Goal: Complete application form

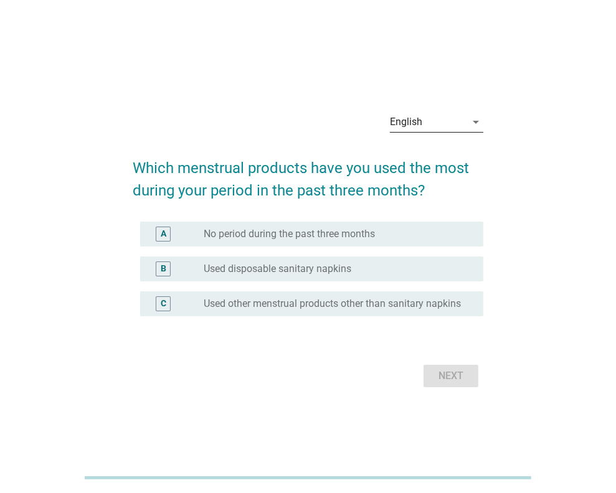
click at [467, 127] on div "arrow_drop_down" at bounding box center [474, 122] width 17 height 15
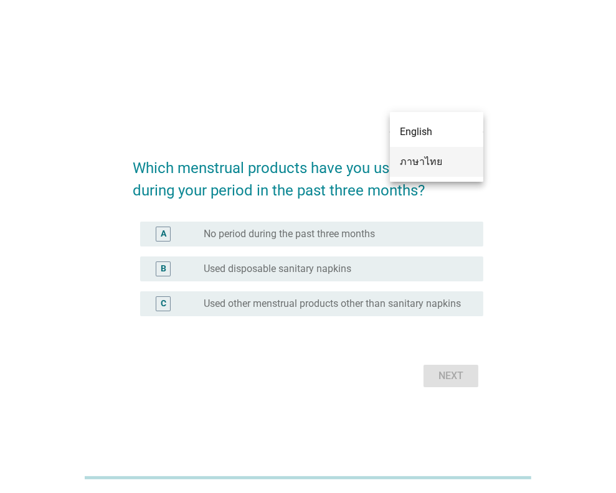
click at [436, 159] on div "ภาษาไทย" at bounding box center [436, 161] width 73 height 15
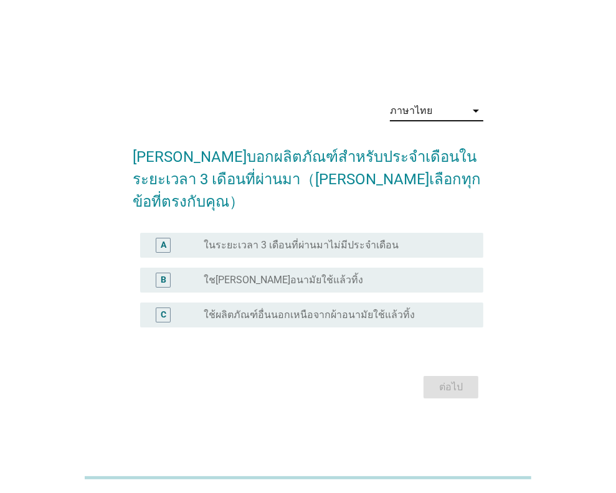
click at [305, 274] on div "radio_button_unchecked ใช[PERSON_NAME]อนามัยใช้แล้วทิ้ง" at bounding box center [334, 280] width 260 height 12
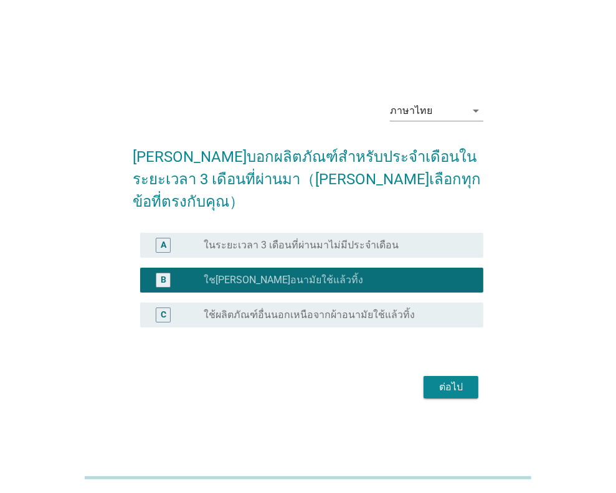
click at [441, 380] on div "ต่อไป" at bounding box center [450, 387] width 35 height 15
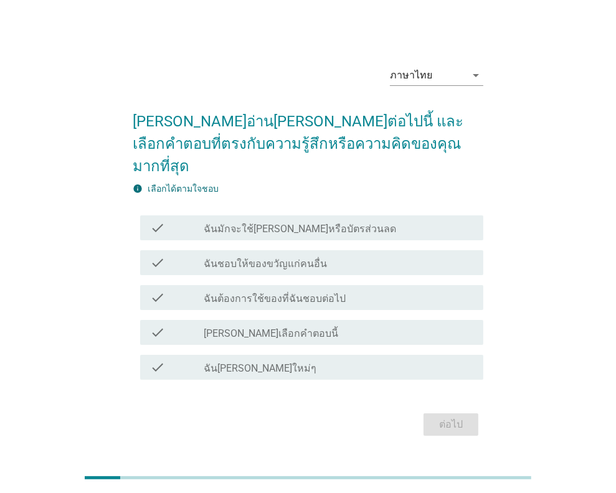
click at [565, 175] on div "ภาษาไทย arrow_drop_down [PERSON_NAME]อ่าน[PERSON_NAME]ต่อไปนี้ และเลือกคำตอบที่…" at bounding box center [308, 247] width 556 height 404
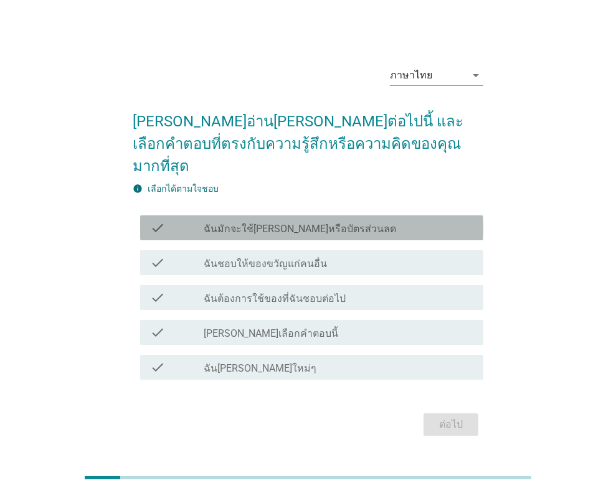
click at [313, 223] on label "ฉันมักจะใช้[PERSON_NAME]หรือบัตรส่วนลด" at bounding box center [300, 229] width 192 height 12
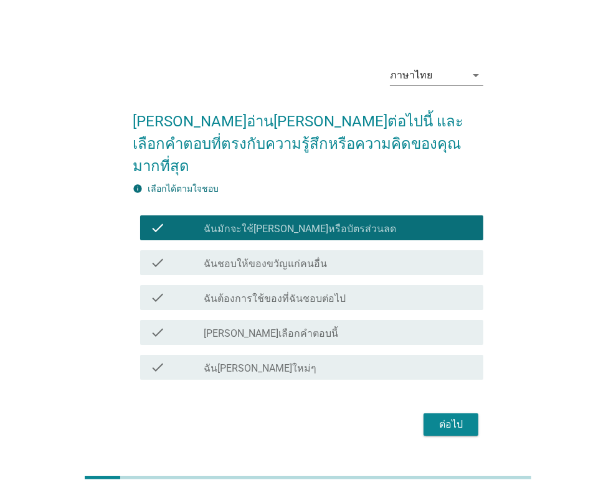
click at [349, 290] on div "check_box_outline_blank ฉันต้องการใช้ของที่ฉันชอบต่อไป" at bounding box center [339, 297] width 270 height 15
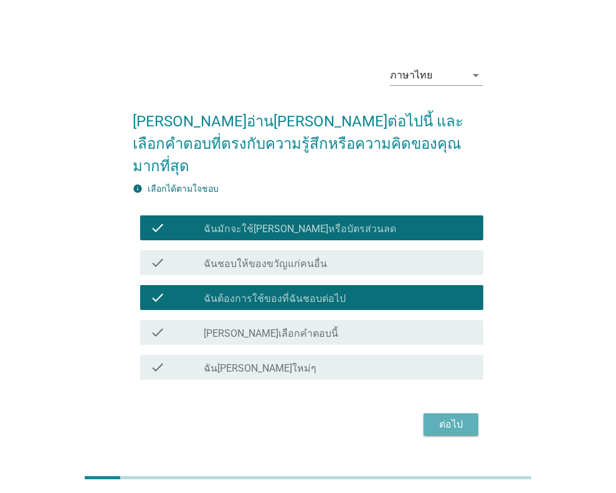
click at [440, 413] on button "ต่อไป" at bounding box center [450, 424] width 55 height 22
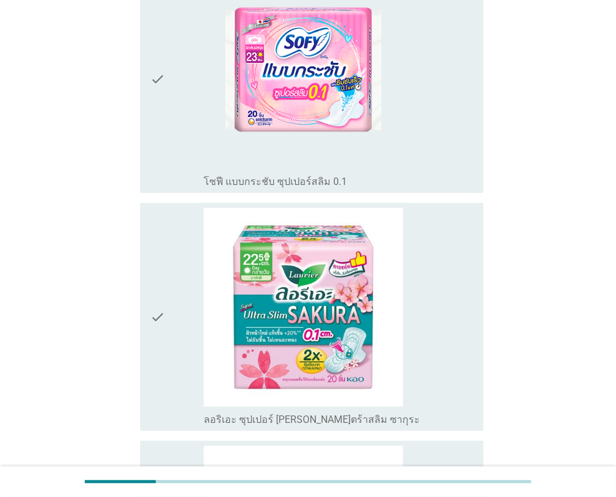
scroll to position [685, 0]
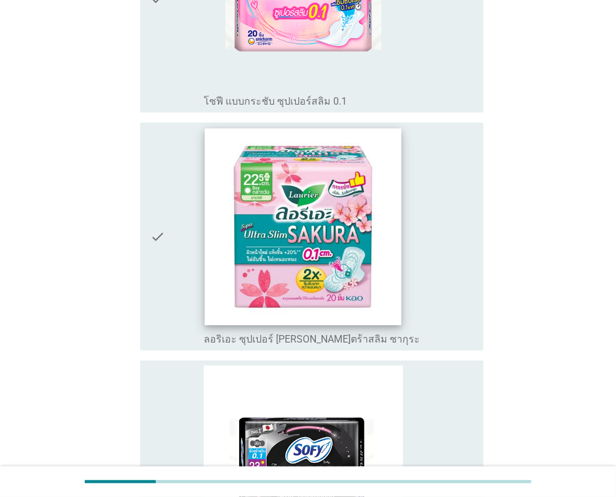
click at [270, 219] on img at bounding box center [303, 226] width 197 height 197
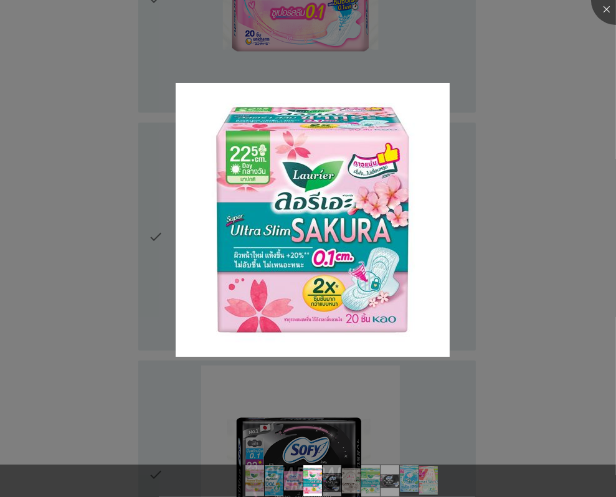
click at [160, 225] on div at bounding box center [308, 248] width 616 height 497
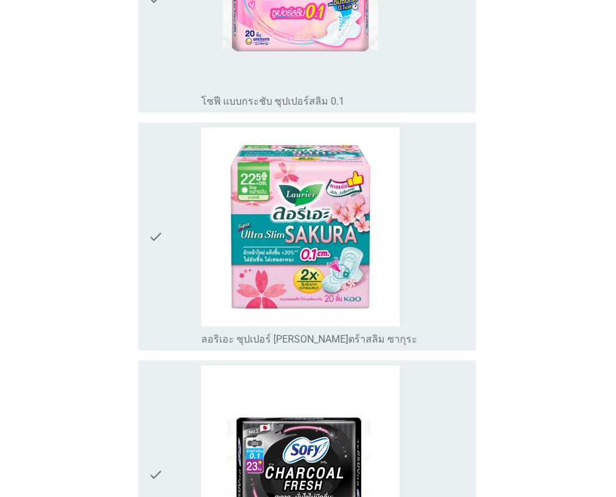
click at [157, 223] on div at bounding box center [308, 248] width 616 height 497
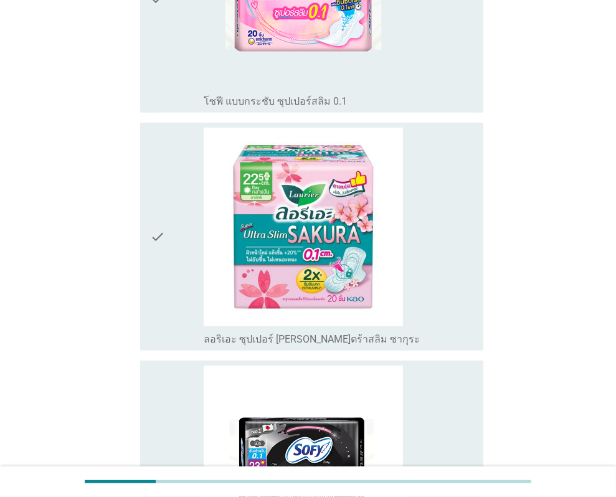
click at [156, 223] on icon "check" at bounding box center [157, 237] width 15 height 218
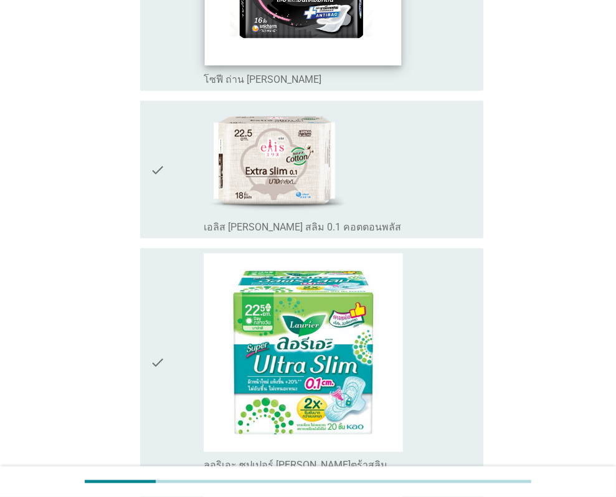
scroll to position [1370, 0]
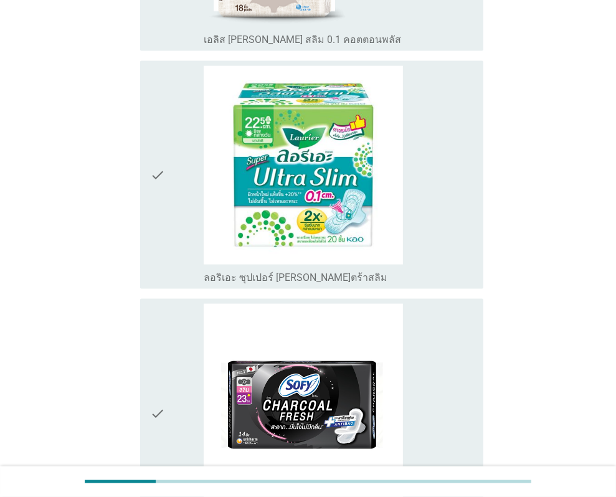
click at [155, 164] on icon "check" at bounding box center [157, 175] width 15 height 218
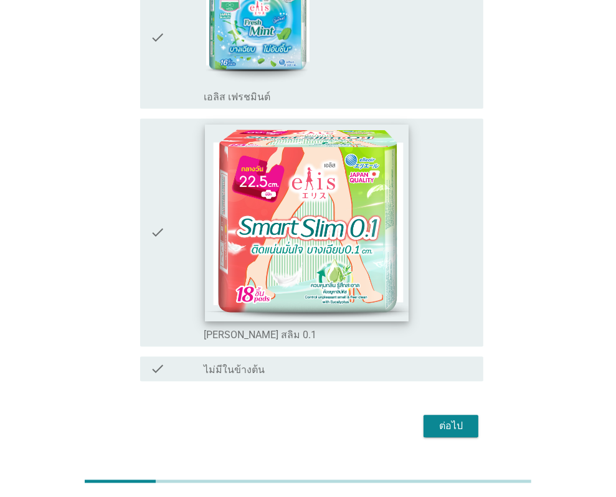
scroll to position [1959, 0]
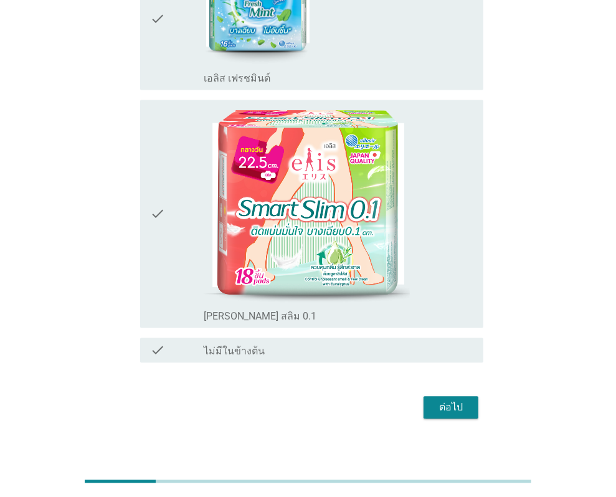
click at [468, 400] on div "ต่อไป" at bounding box center [450, 407] width 35 height 15
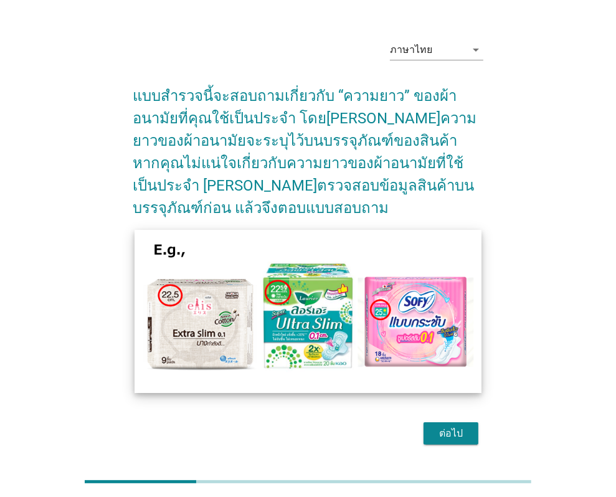
scroll to position [40, 0]
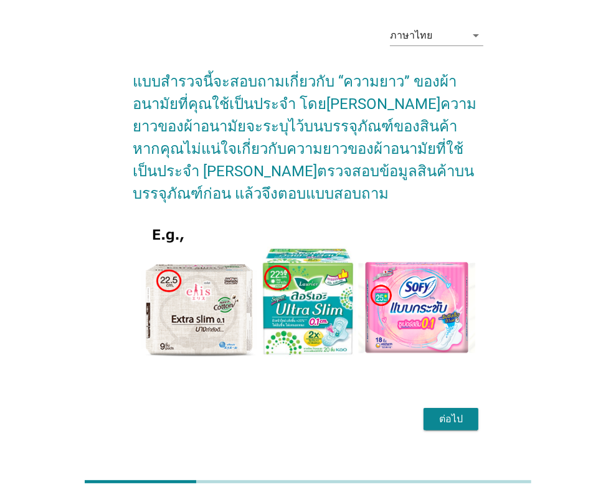
click at [453, 412] on div "ต่อไป" at bounding box center [450, 419] width 35 height 15
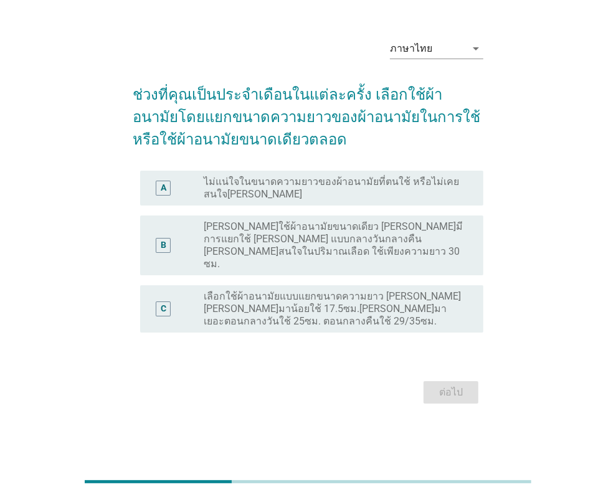
scroll to position [0, 0]
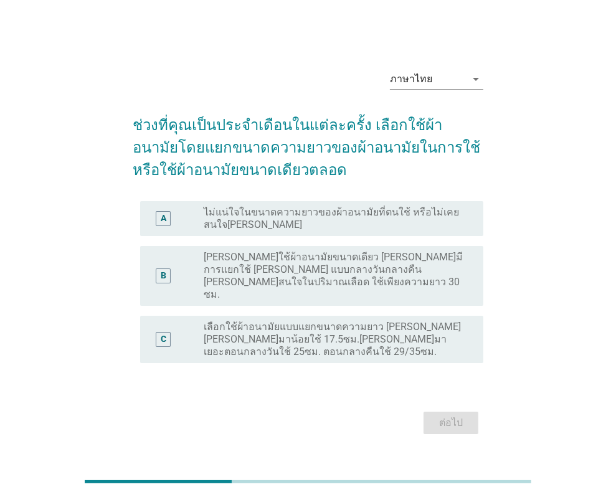
click at [359, 326] on label "เลือกใช้ผ้าอนามัยแบบแยกขนาดความยาว [PERSON_NAME] [PERSON_NAME]มาน้อยใช้ 17.5ซม.…" at bounding box center [334, 339] width 260 height 37
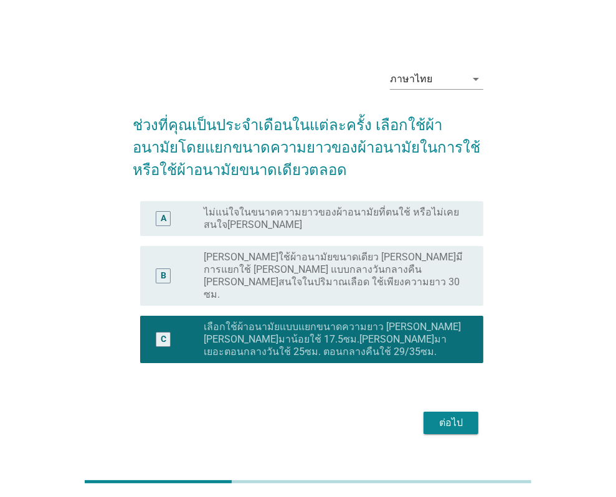
click at [456, 415] on div "ต่อไป" at bounding box center [450, 422] width 35 height 15
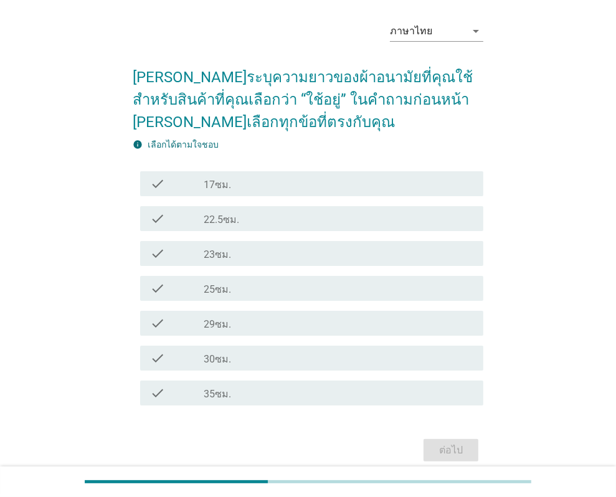
scroll to position [97, 0]
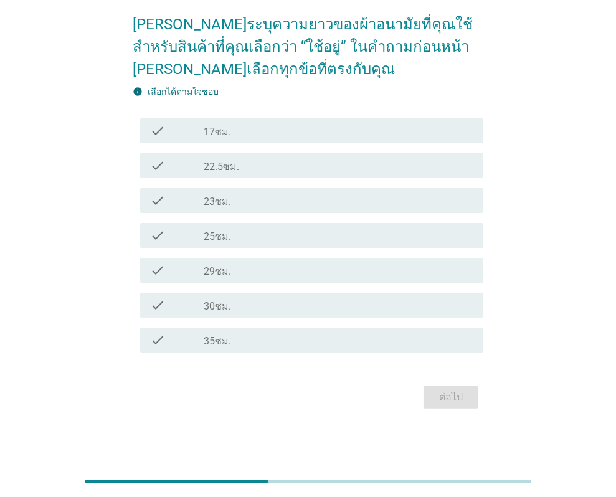
click at [252, 165] on div "check_box_outline_blank 22.5ซม." at bounding box center [339, 165] width 270 height 15
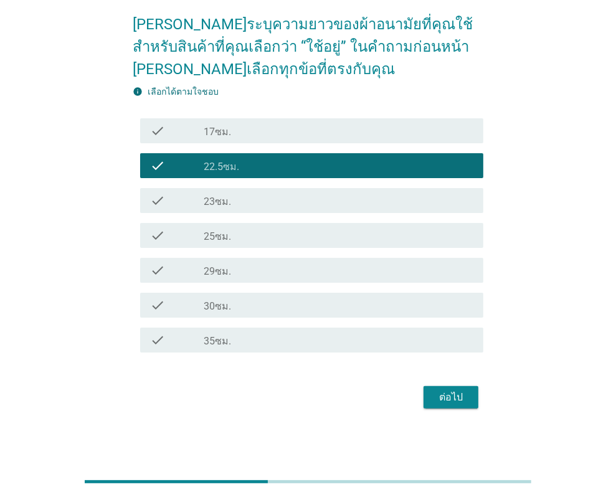
click at [251, 241] on div "check_box_outline_blank 25ซม." at bounding box center [339, 235] width 270 height 15
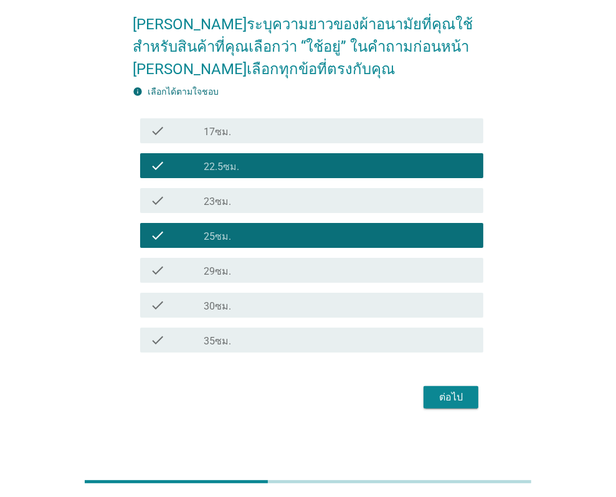
click at [229, 306] on label "30ซม." at bounding box center [217, 306] width 27 height 12
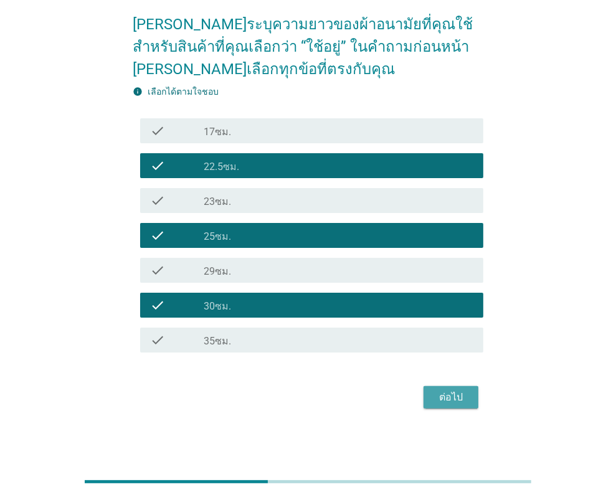
click at [442, 394] on div "ต่อไป" at bounding box center [450, 397] width 35 height 15
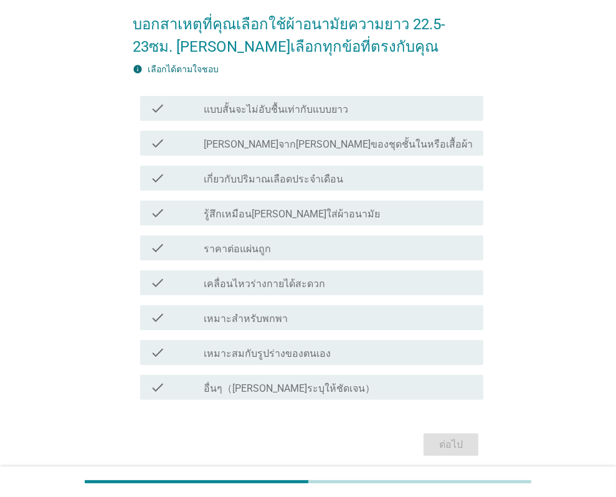
scroll to position [0, 0]
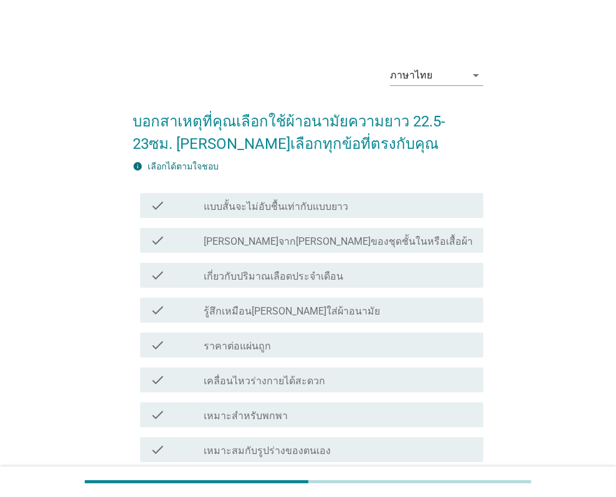
click at [545, 209] on div "ภาษาไทย arrow_drop_down บอกสาเหตุที่คุณเลือกใช้ผ้าอนามัยความยาว 22.5-23ซม. [PER…" at bounding box center [308, 305] width 556 height 521
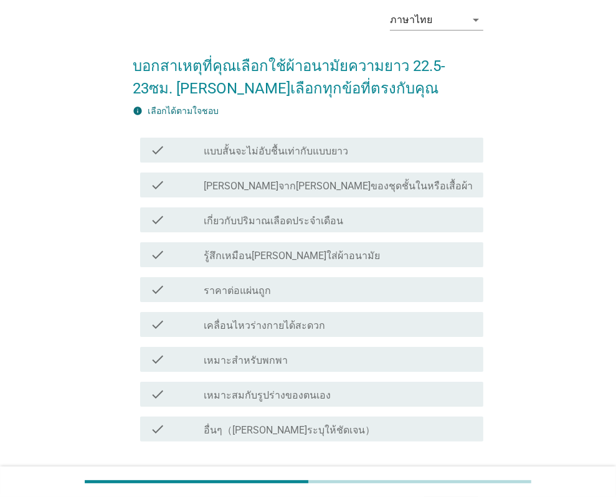
scroll to position [124, 0]
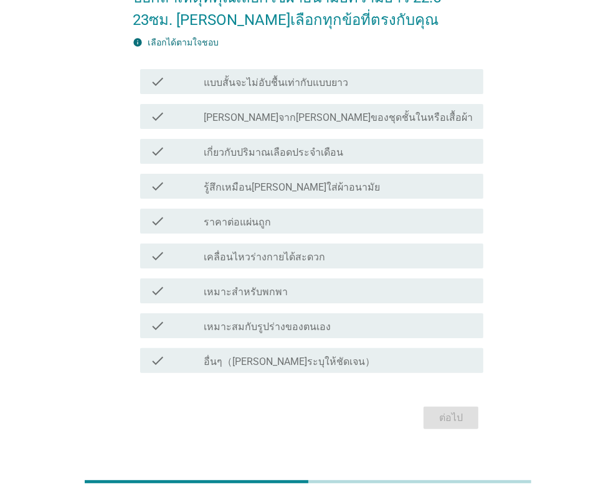
click at [243, 151] on label "เกี่ยวกับปริมาณเลือดประจำเดือน" at bounding box center [273, 152] width 139 height 12
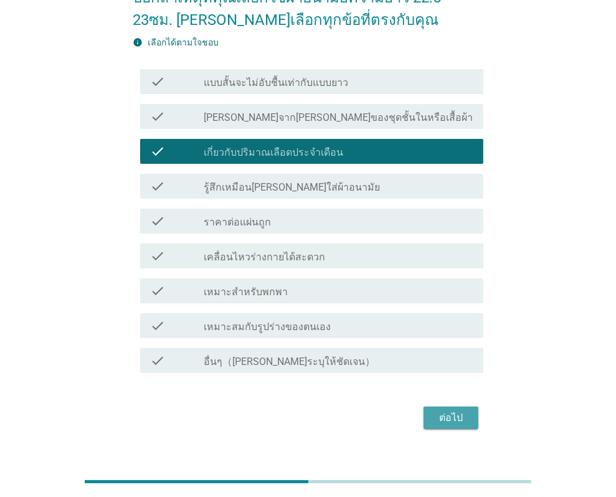
click at [457, 411] on div "ต่อไป" at bounding box center [450, 417] width 35 height 15
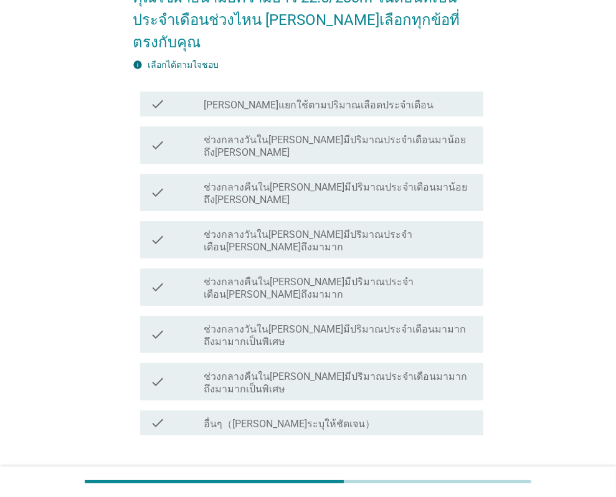
scroll to position [0, 0]
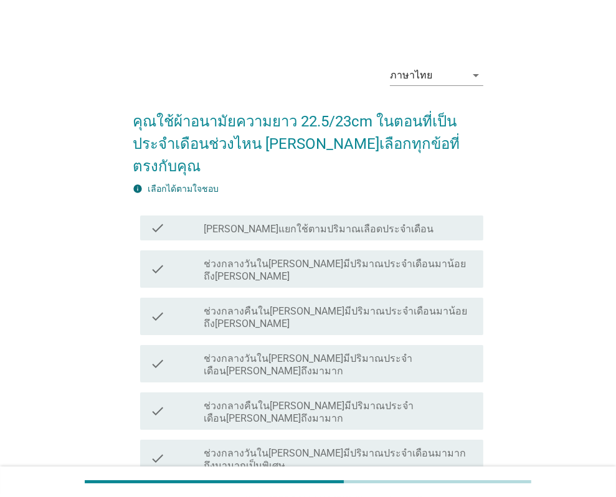
click at [567, 200] on div "ภาษาไทย arrow_drop_down คุณใช้ผ้าอนามัยความยาว 22.5/23cm ในตอนที่เป็นประจำเดือน…" at bounding box center [308, 336] width 556 height 583
click at [609, 174] on div "ภาษาไทย arrow_drop_down คุณใช้ผ้าอนามัยความยาว 22.5/23cm ในตอนที่เป็นประจำเดือน…" at bounding box center [308, 337] width 616 height 674
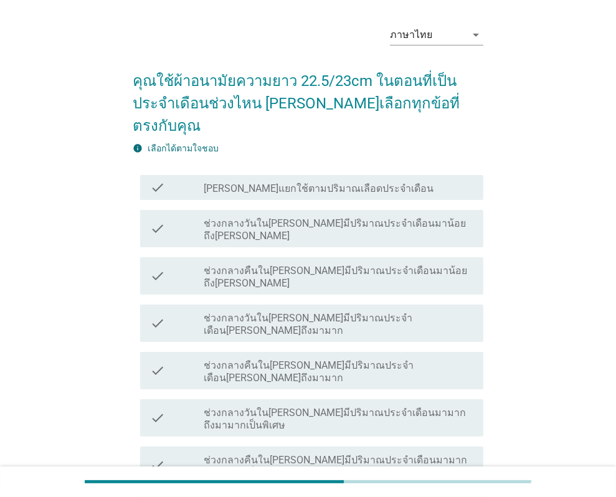
scroll to position [62, 0]
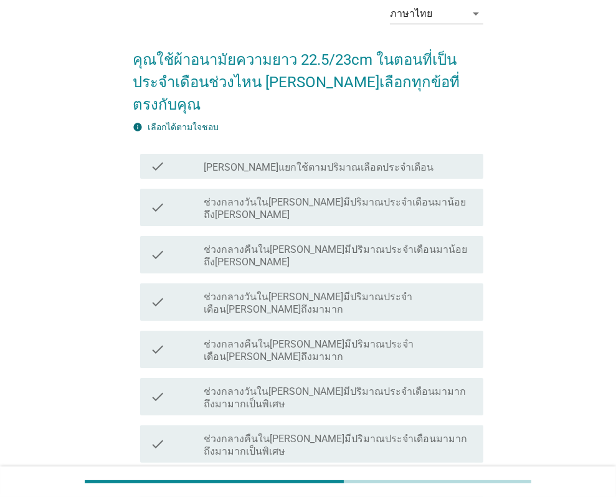
click at [565, 184] on div "ภาษาไทย arrow_drop_down คุณใช้ผ้าอนามัยความยาว 22.5/23cm ในตอนที่เป็นประจำเดือน…" at bounding box center [308, 275] width 556 height 583
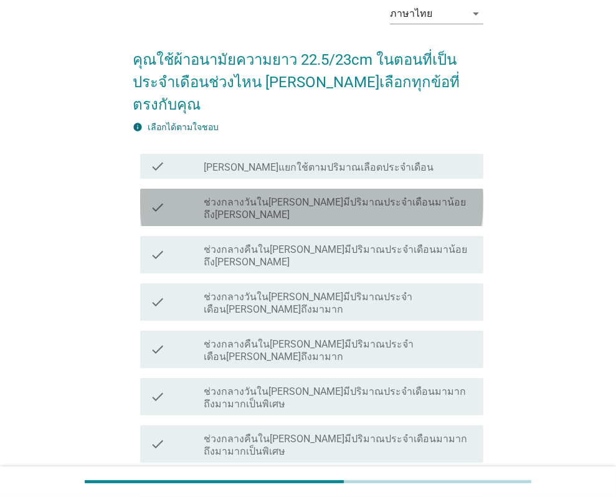
click at [416, 196] on label "ช่วงกลางวันใน[PERSON_NAME]มีปริมาณประจำเดือนมาน้อยถึง[PERSON_NAME]" at bounding box center [339, 208] width 270 height 25
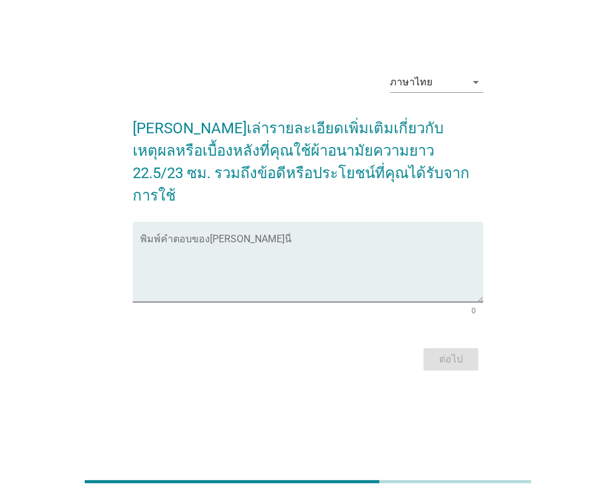
scroll to position [0, 0]
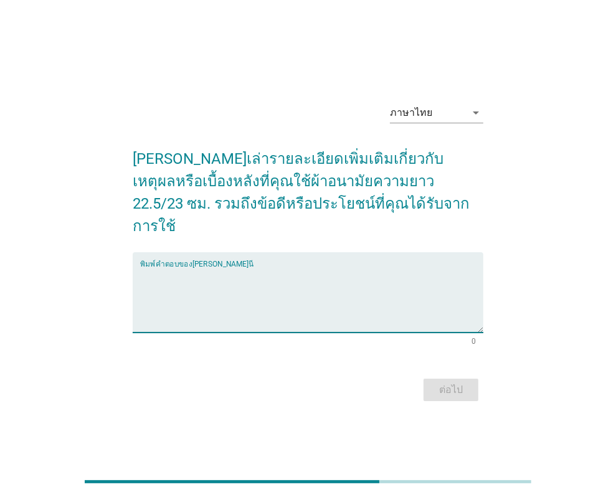
click at [246, 267] on textarea "พิมพ์คำตอบของคุณ ที่นี่" at bounding box center [311, 299] width 343 height 65
click at [372, 267] on textarea "พิมพ์คำตอบของคุณ ที่นี่" at bounding box center [311, 299] width 343 height 65
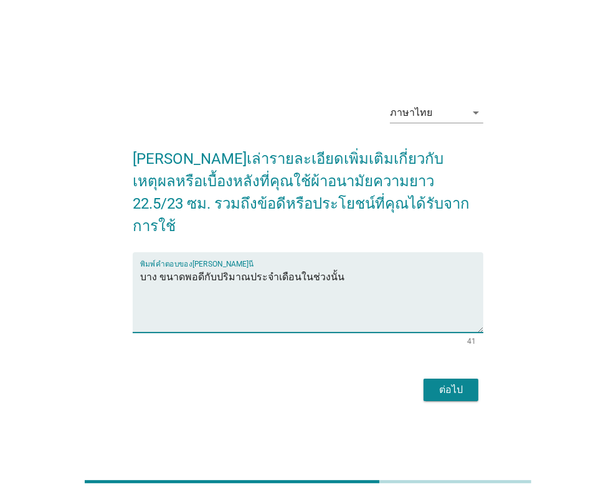
type textarea "บาง ขนาดพอดีกับปริมาณประจำเดือนในช่วงนั้น"
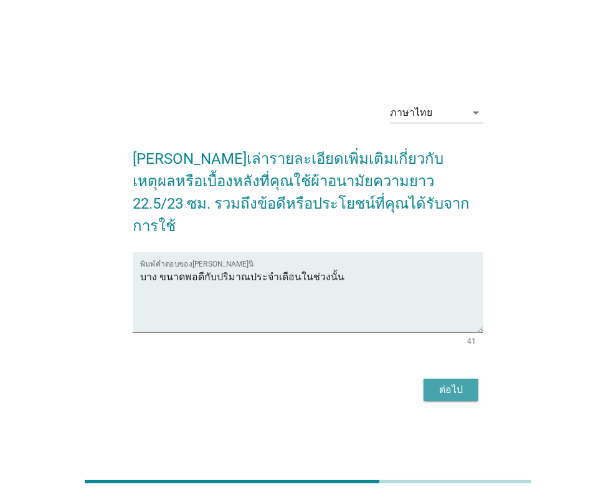
click at [450, 382] on div "ต่อไป" at bounding box center [450, 389] width 35 height 15
